Goal: Task Accomplishment & Management: Complete application form

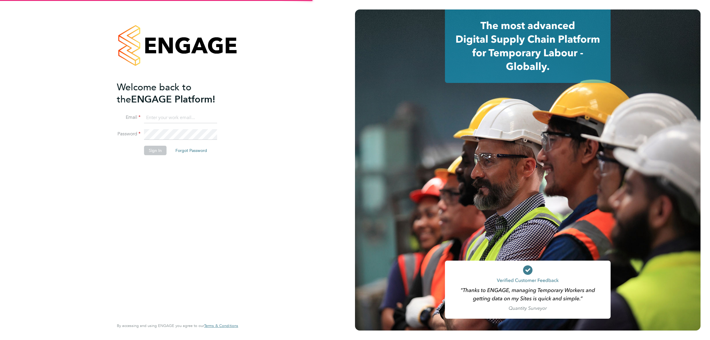
type input "[EMAIL_ADDRESS][DOMAIN_NAME]"
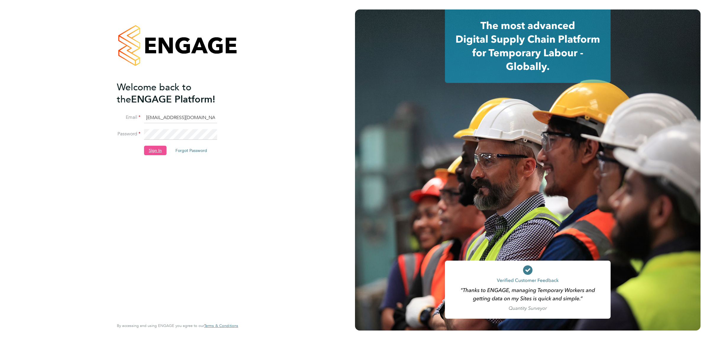
click at [155, 154] on button "Sign In" at bounding box center [155, 150] width 22 height 9
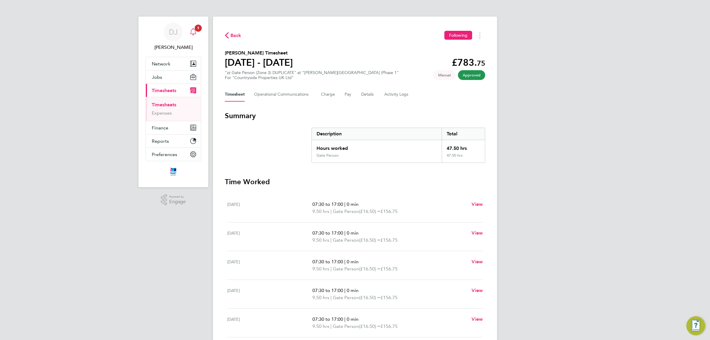
click at [199, 35] on div "Main navigation" at bounding box center [193, 32] width 12 height 12
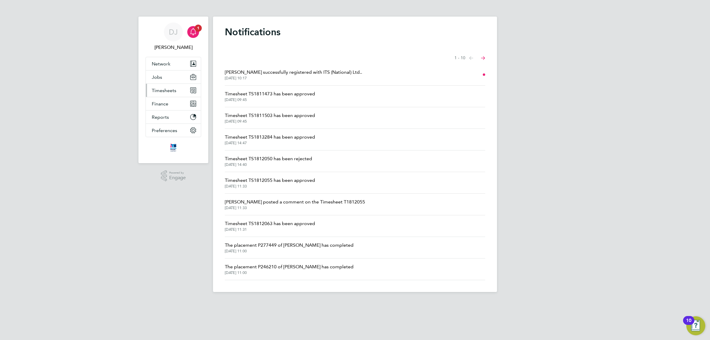
click at [167, 91] on span "Timesheets" at bounding box center [164, 91] width 25 height 6
click at [170, 106] on link "Timesheets" at bounding box center [164, 105] width 25 height 6
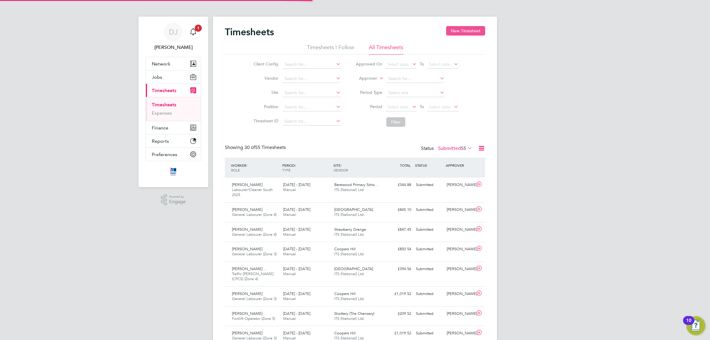
click at [471, 30] on button "New Timesheet" at bounding box center [465, 30] width 39 height 9
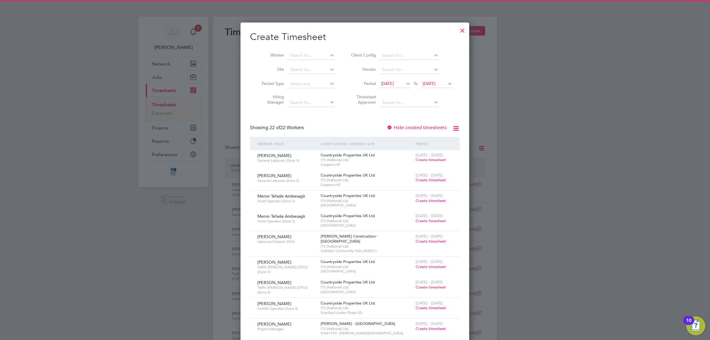
click at [399, 79] on li "Period [DATE] To [DATE]" at bounding box center [401, 84] width 118 height 14
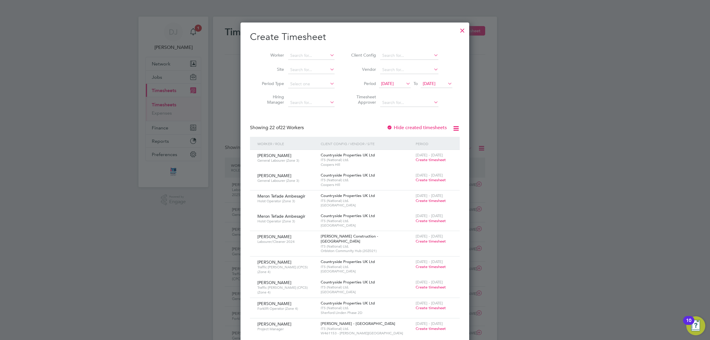
click at [394, 82] on span "[DATE]" at bounding box center [387, 83] width 13 height 5
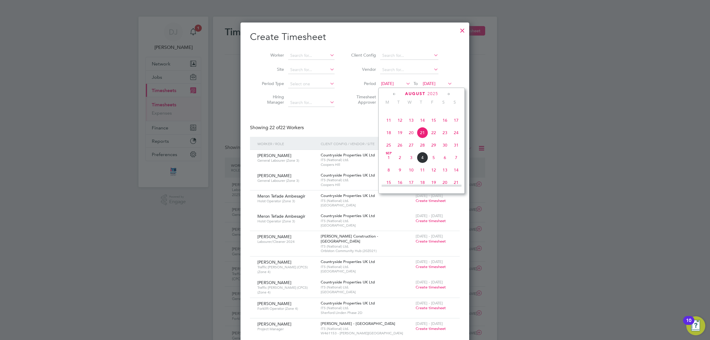
click at [392, 93] on icon at bounding box center [395, 94] width 6 height 7
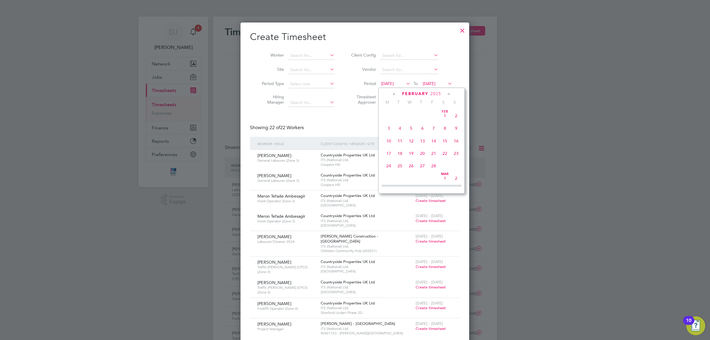
click at [449, 93] on icon at bounding box center [449, 94] width 6 height 7
click at [388, 167] on span "24" at bounding box center [388, 163] width 11 height 11
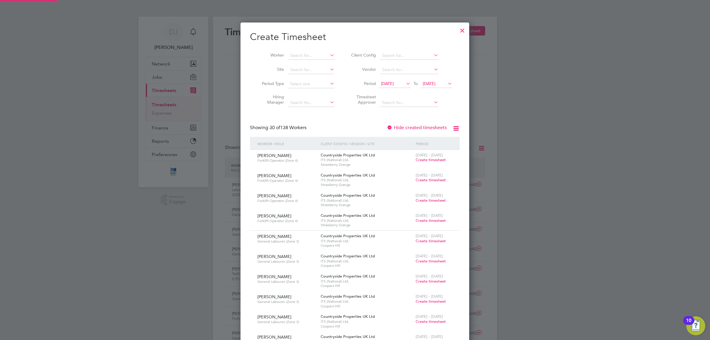
click at [446, 80] on icon at bounding box center [446, 83] width 0 height 8
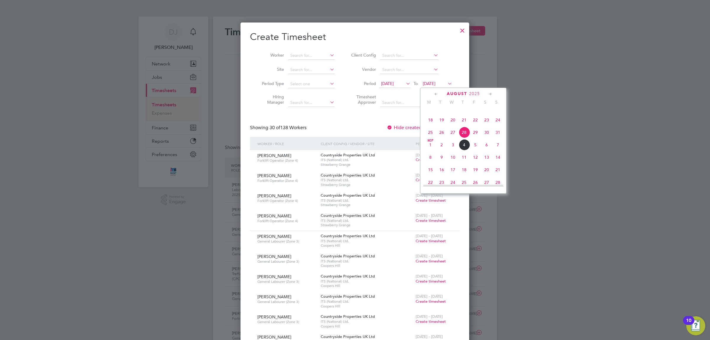
click at [434, 92] on icon at bounding box center [436, 94] width 6 height 7
click at [475, 166] on span "28" at bounding box center [475, 165] width 11 height 11
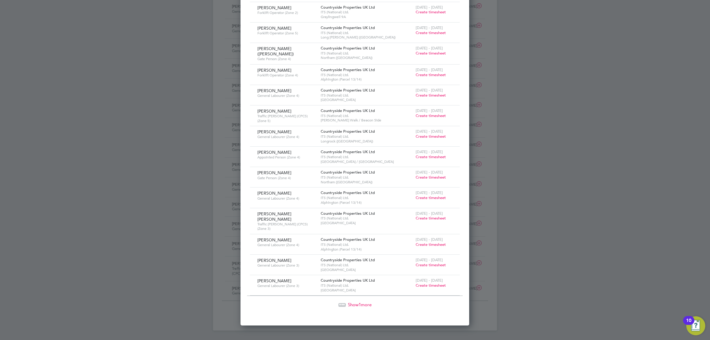
click at [361, 301] on span "Show 1 more" at bounding box center [360, 304] width 24 height 6
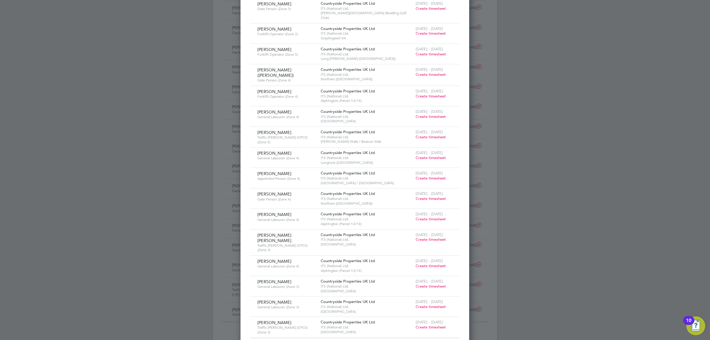
drag, startPoint x: 360, startPoint y: 257, endPoint x: 360, endPoint y: 242, distance: 15.1
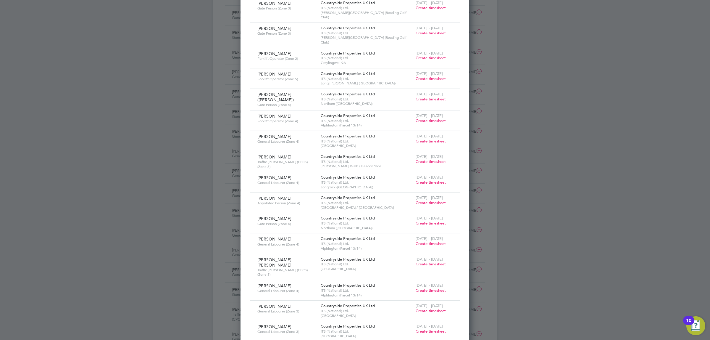
drag, startPoint x: 360, startPoint y: 239, endPoint x: 360, endPoint y: 220, distance: 19.5
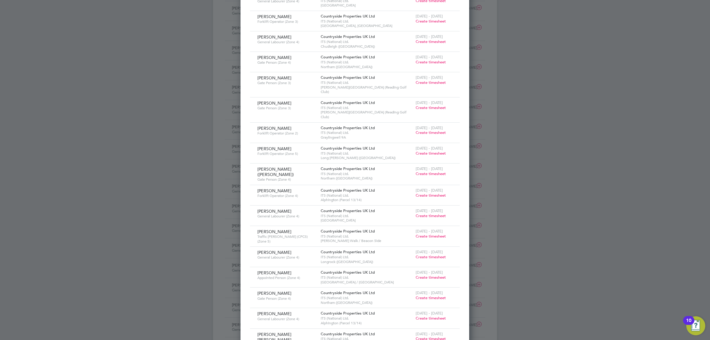
drag, startPoint x: 360, startPoint y: 220, endPoint x: 360, endPoint y: 191, distance: 28.7
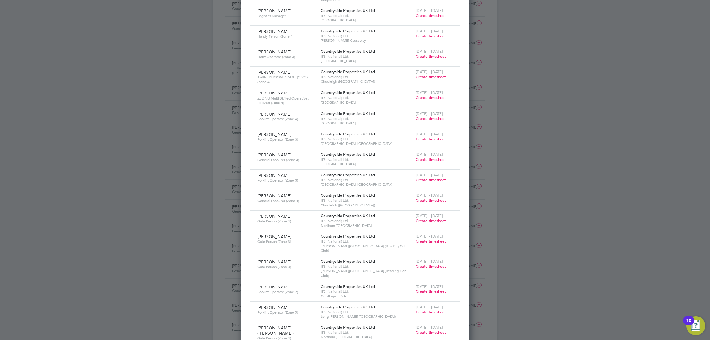
drag, startPoint x: 359, startPoint y: 251, endPoint x: 359, endPoint y: 205, distance: 46.4
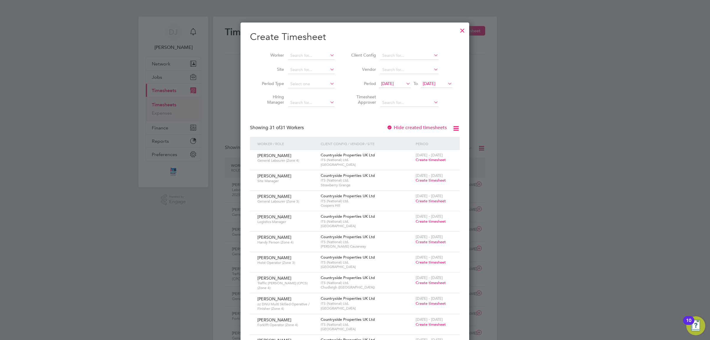
drag, startPoint x: 359, startPoint y: 242, endPoint x: 359, endPoint y: 188, distance: 53.6
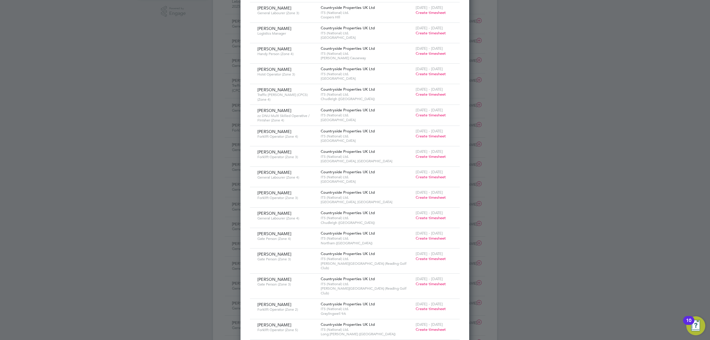
drag, startPoint x: 359, startPoint y: 187, endPoint x: 357, endPoint y: 253, distance: 66.3
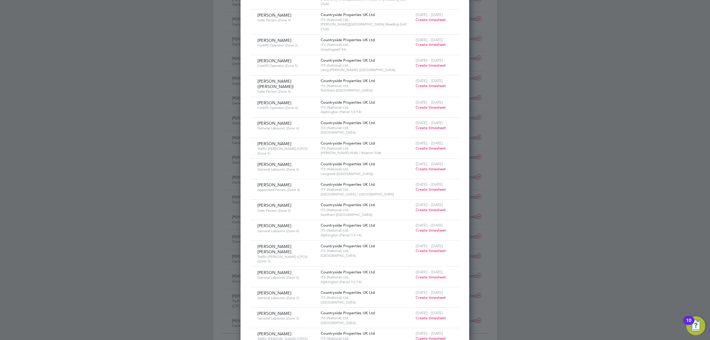
drag, startPoint x: 354, startPoint y: 230, endPoint x: 354, endPoint y: 280, distance: 50.3
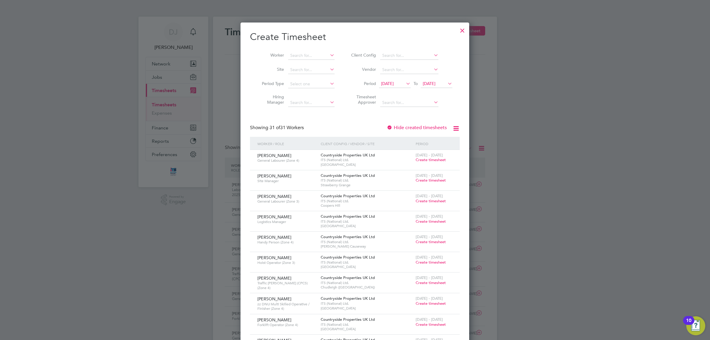
click at [355, 134] on div "Showing 31 of 31 Workers Hide created timesheets" at bounding box center [355, 131] width 210 height 12
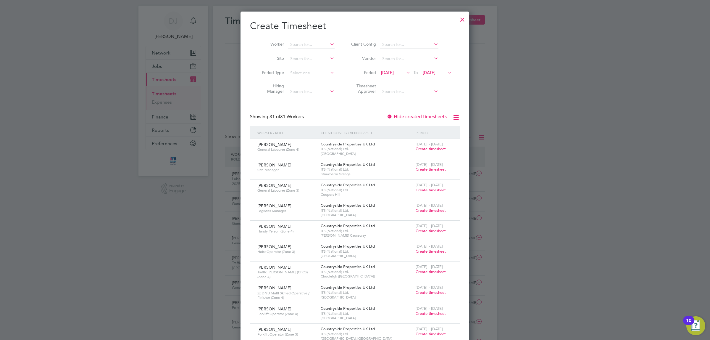
drag, startPoint x: 353, startPoint y: 178, endPoint x: 353, endPoint y: 199, distance: 20.7
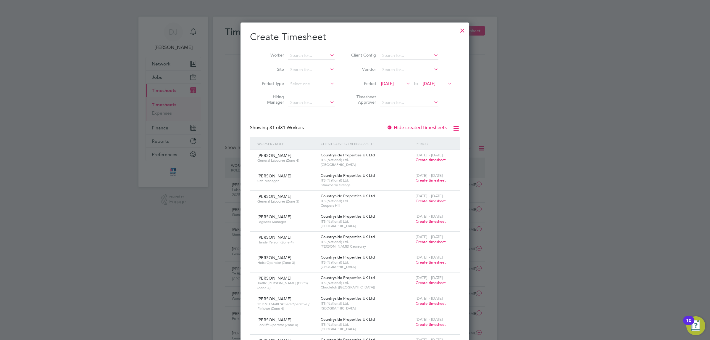
click at [394, 84] on span "[DATE]" at bounding box center [387, 83] width 13 height 5
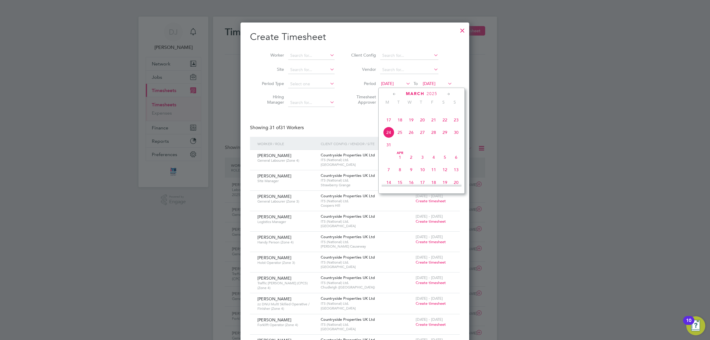
click at [344, 130] on div "Showing 31 of 31 Workers Hide created timesheets" at bounding box center [355, 131] width 210 height 12
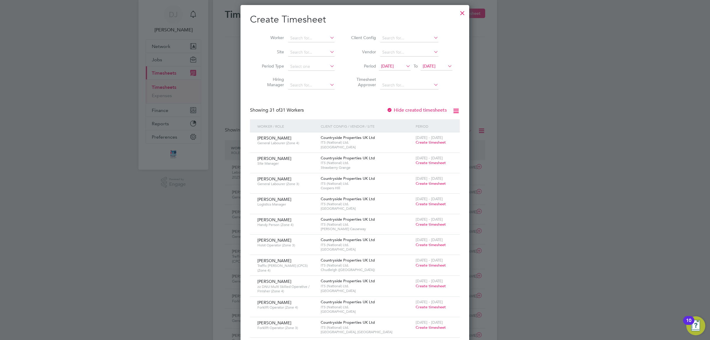
drag, startPoint x: 363, startPoint y: 190, endPoint x: 361, endPoint y: 209, distance: 19.0
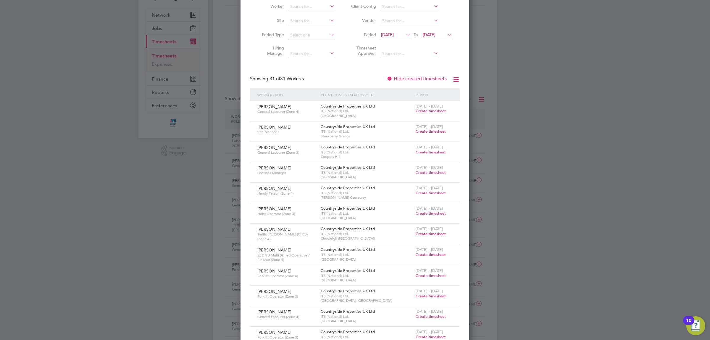
drag, startPoint x: 361, startPoint y: 172, endPoint x: 359, endPoint y: 194, distance: 21.7
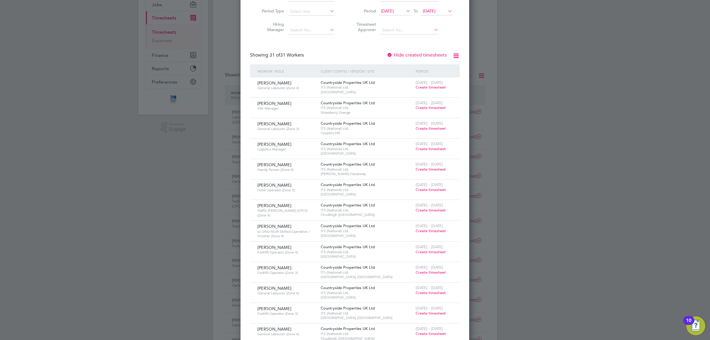
drag, startPoint x: 359, startPoint y: 156, endPoint x: 359, endPoint y: 189, distance: 33.1
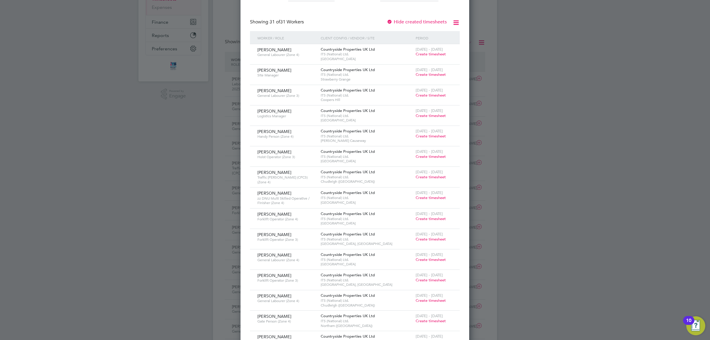
drag, startPoint x: 358, startPoint y: 196, endPoint x: 354, endPoint y: 220, distance: 24.3
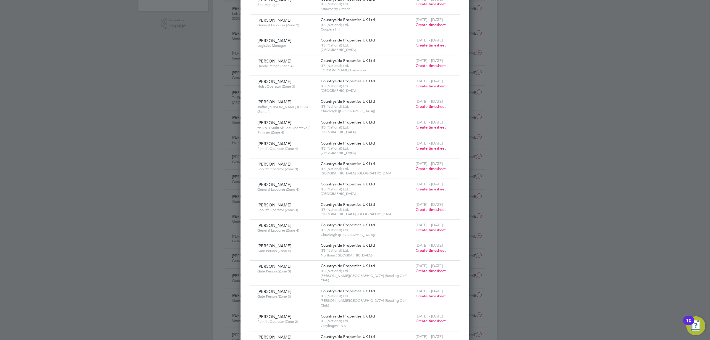
drag, startPoint x: 365, startPoint y: 179, endPoint x: 364, endPoint y: 202, distance: 23.1
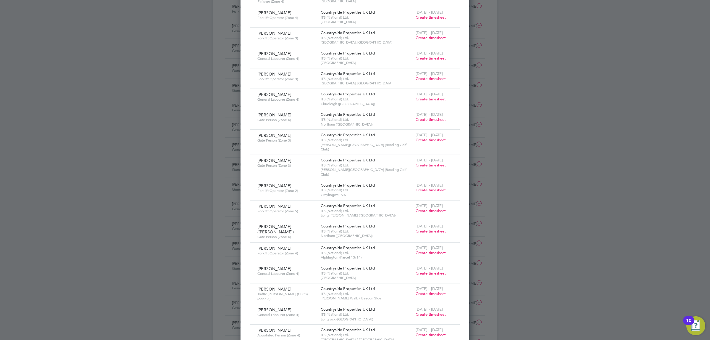
drag, startPoint x: 358, startPoint y: 162, endPoint x: 357, endPoint y: 208, distance: 45.9
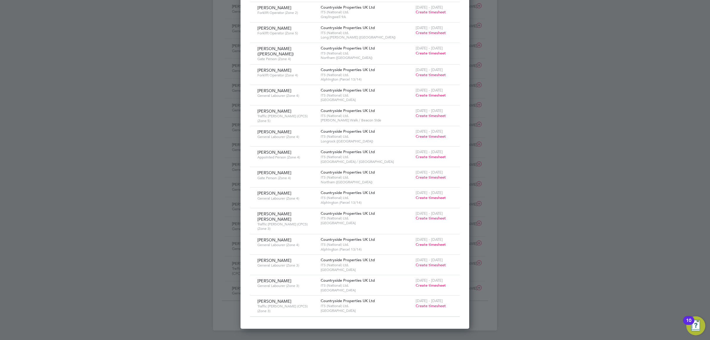
drag, startPoint x: 357, startPoint y: 186, endPoint x: 357, endPoint y: 232, distance: 46.7
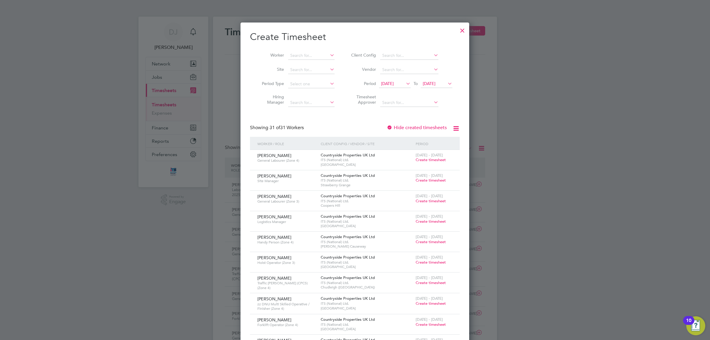
drag, startPoint x: 459, startPoint y: 32, endPoint x: 441, endPoint y: 104, distance: 74.6
click at [459, 32] on div at bounding box center [462, 29] width 11 height 11
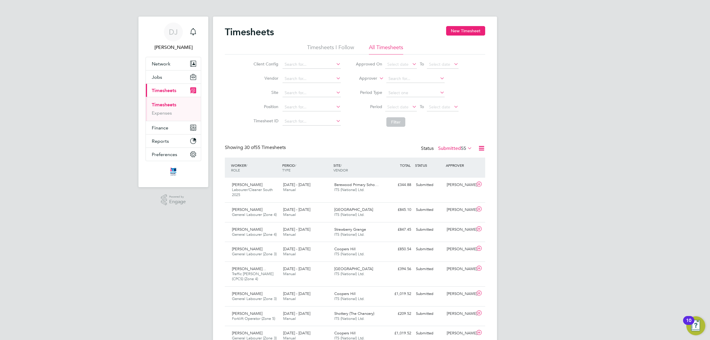
scroll to position [15, 51]
click at [455, 148] on label "Submitted 55" at bounding box center [455, 148] width 34 height 6
click at [446, 197] on li "Rejected" at bounding box center [447, 197] width 27 height 8
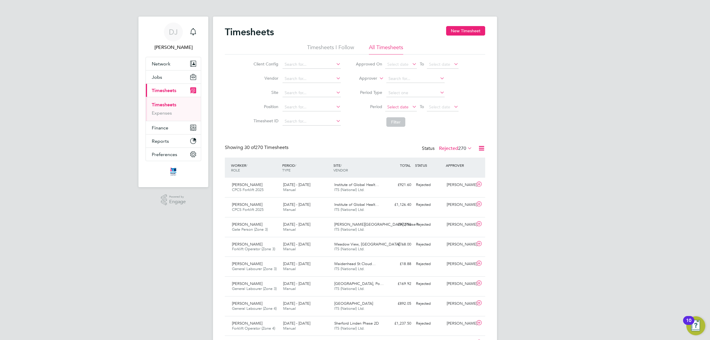
click at [397, 105] on span "Select date" at bounding box center [397, 106] width 21 height 5
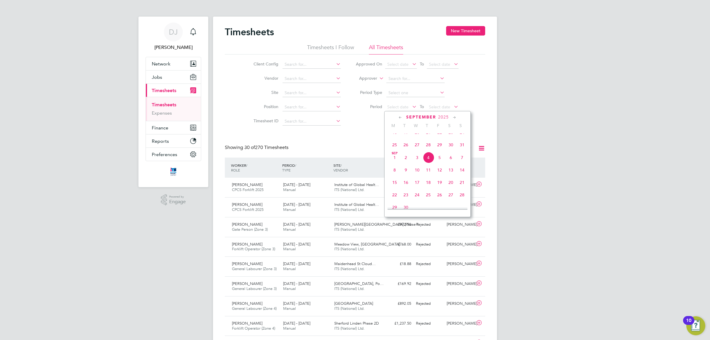
click at [399, 118] on icon at bounding box center [401, 117] width 6 height 7
click at [451, 117] on div "[DATE]" at bounding box center [428, 117] width 80 height 6
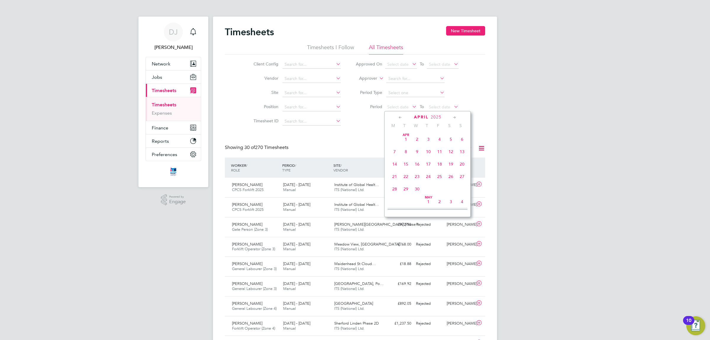
click at [452, 117] on icon at bounding box center [455, 117] width 6 height 7
click at [396, 116] on div "[DATE]" at bounding box center [428, 117] width 80 height 6
click at [400, 116] on icon at bounding box center [401, 117] width 6 height 7
click at [454, 119] on icon at bounding box center [455, 117] width 6 height 7
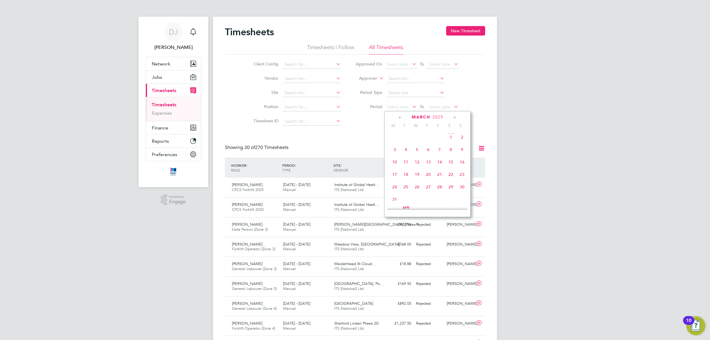
click at [396, 188] on span "24" at bounding box center [394, 186] width 11 height 11
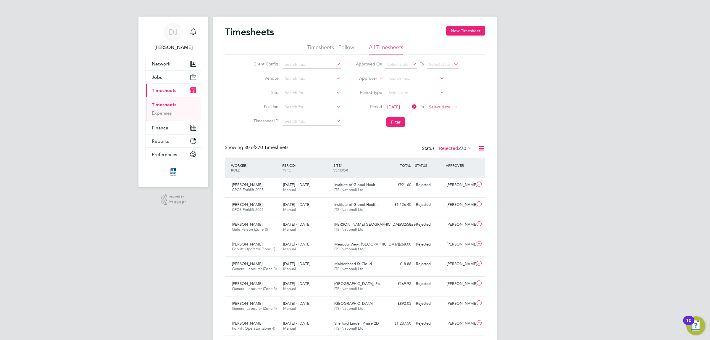
click at [443, 108] on span "Select date" at bounding box center [439, 106] width 21 height 5
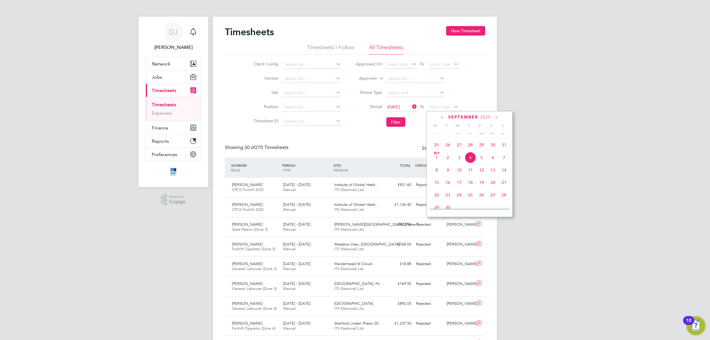
click at [441, 116] on icon at bounding box center [443, 117] width 6 height 7
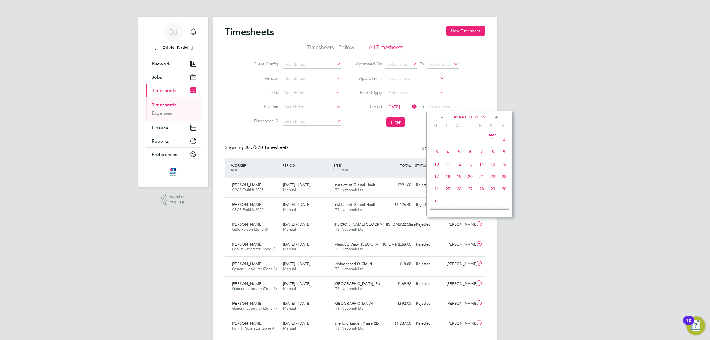
click at [441, 116] on icon at bounding box center [443, 117] width 6 height 7
click at [494, 115] on icon at bounding box center [497, 117] width 6 height 7
click at [481, 190] on span "28" at bounding box center [481, 186] width 11 height 11
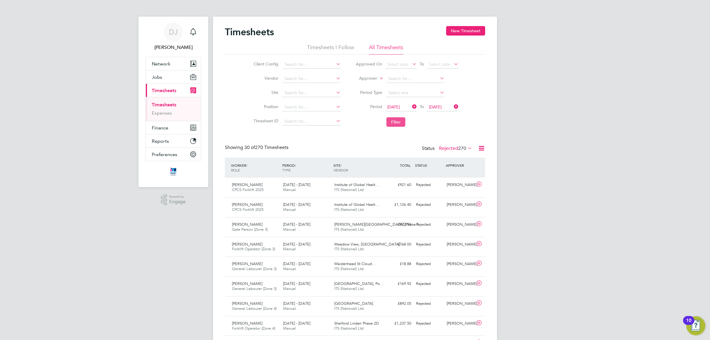
click at [397, 119] on button "Filter" at bounding box center [395, 121] width 19 height 9
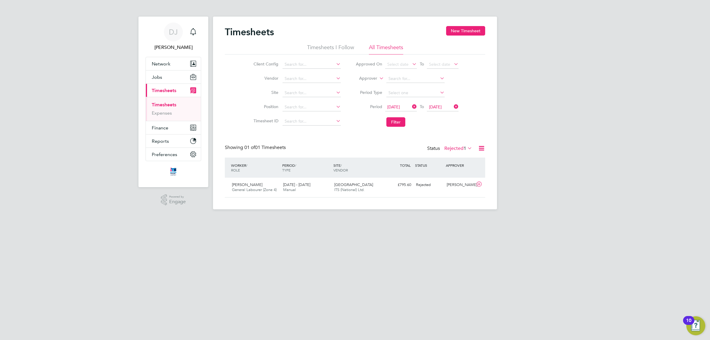
click at [465, 150] on span "1" at bounding box center [465, 148] width 3 height 6
click at [520, 162] on div "DJ [PERSON_NAME] Notifications Applications: Network Team Members Businesses Si…" at bounding box center [355, 109] width 710 height 219
click at [464, 145] on span "1" at bounding box center [465, 148] width 3 height 6
click at [531, 134] on div "DJ [PERSON_NAME] Notifications Applications: Network Team Members Businesses Si…" at bounding box center [355, 109] width 710 height 219
click at [514, 107] on div "DJ [PERSON_NAME] Notifications Applications: Network Team Members Businesses Si…" at bounding box center [355, 109] width 710 height 219
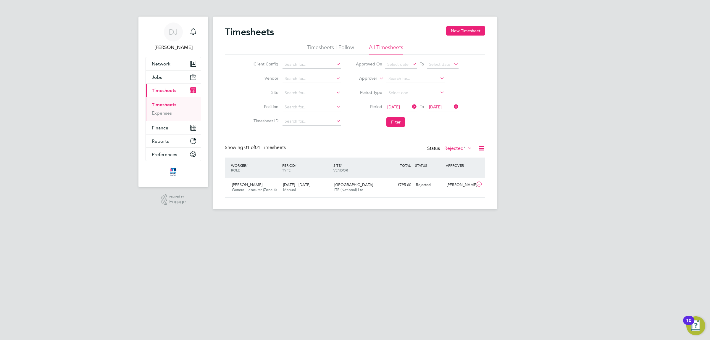
click at [460, 149] on label "Rejected 1" at bounding box center [458, 148] width 28 height 6
click at [553, 133] on div "DJ [PERSON_NAME] Notifications Applications: Network Team Members Businesses Si…" at bounding box center [355, 109] width 710 height 219
click at [521, 142] on div "DJ [PERSON_NAME] Notifications Applications: Network Team Members Businesses Si…" at bounding box center [355, 109] width 710 height 219
click at [464, 150] on span "1" at bounding box center [465, 148] width 3 height 6
click at [460, 215] on li "Cancelled" at bounding box center [454, 214] width 27 height 8
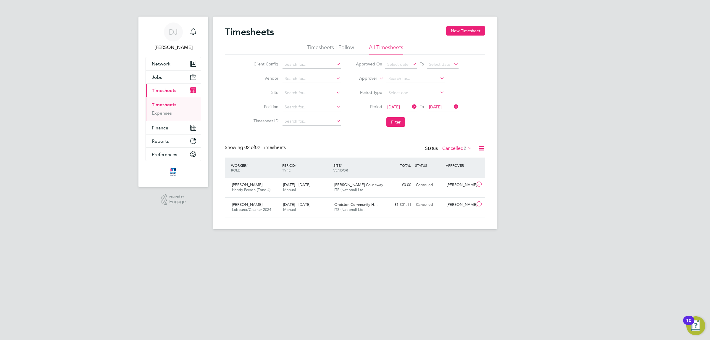
click at [451, 148] on label "Cancelled 2" at bounding box center [457, 148] width 30 height 6
click at [453, 203] on li "Absent" at bounding box center [453, 205] width 27 height 8
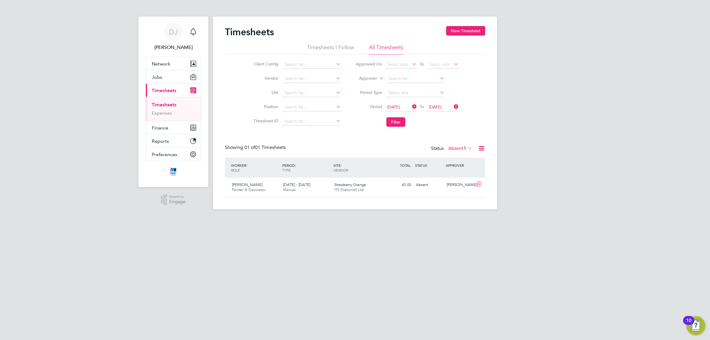
click at [457, 149] on label "Absent 1" at bounding box center [460, 148] width 24 height 6
click at [457, 184] on li "Approved" at bounding box center [456, 184] width 27 height 8
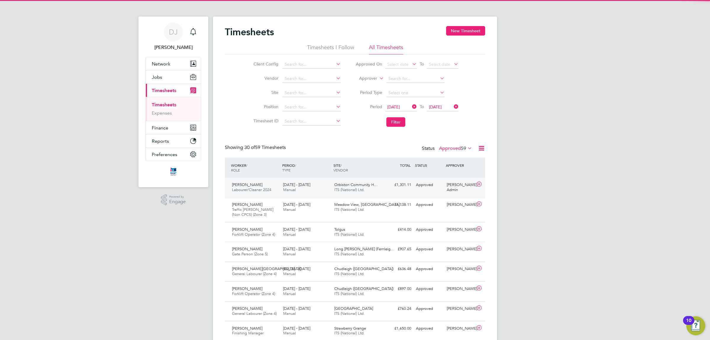
scroll to position [3, 3]
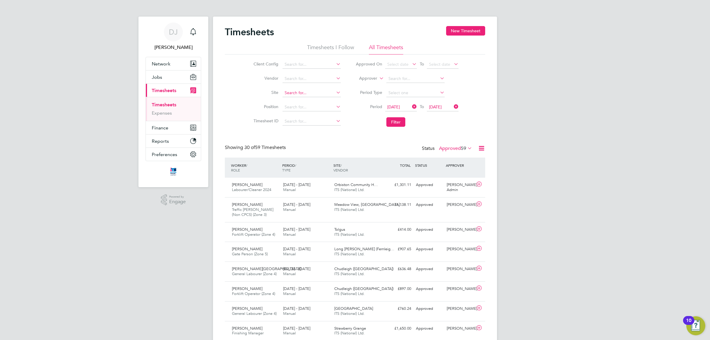
click at [292, 95] on input at bounding box center [312, 93] width 58 height 8
type input "s"
type input "b"
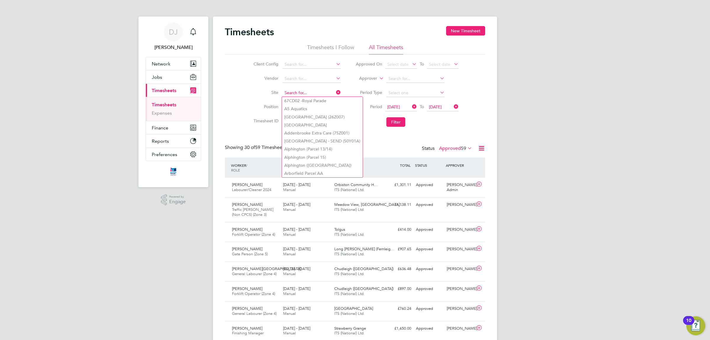
click at [302, 91] on input at bounding box center [312, 93] width 58 height 8
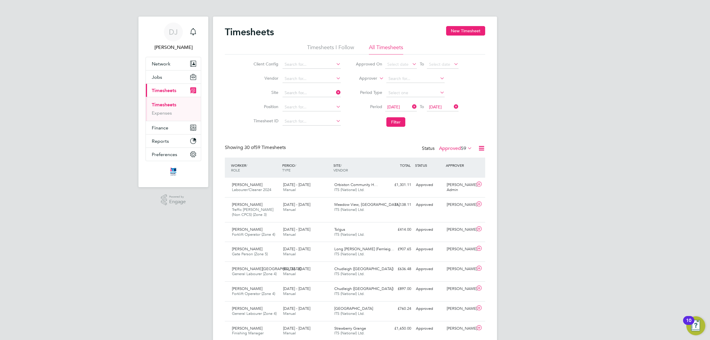
click at [299, 89] on input at bounding box center [312, 93] width 58 height 8
